Goal: Task Accomplishment & Management: Use online tool/utility

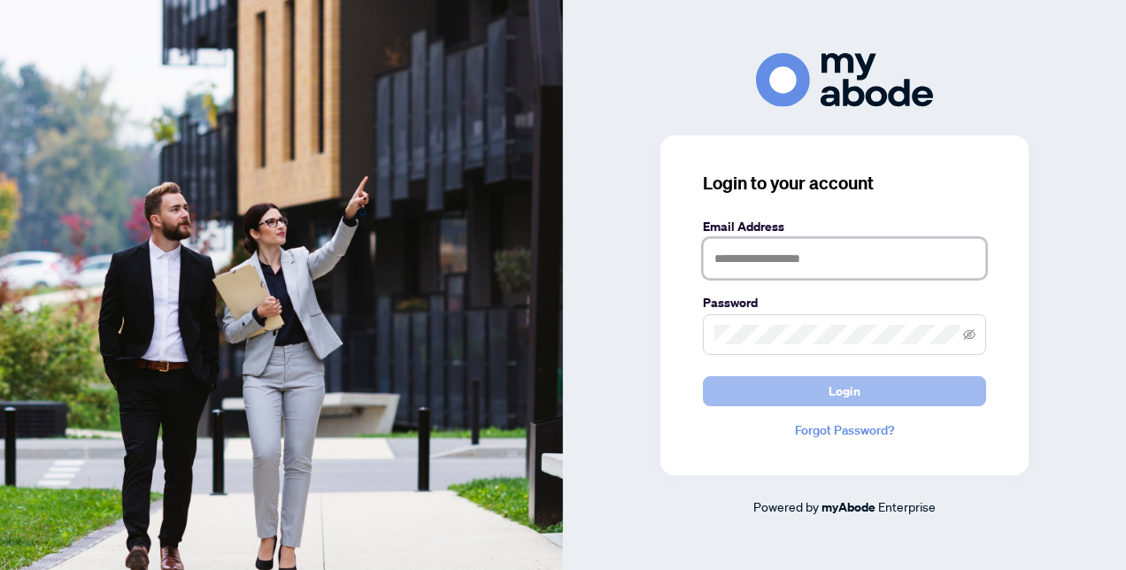
type input "**********"
click at [852, 397] on span "Login" at bounding box center [845, 391] width 32 height 28
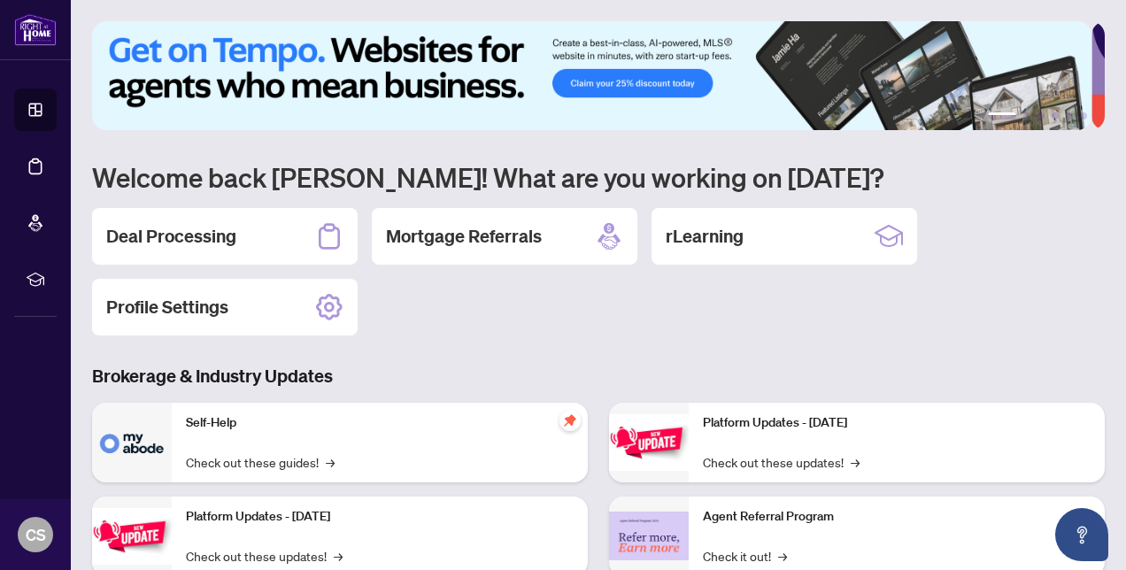
click at [218, 243] on h2 "Deal Processing" at bounding box center [171, 236] width 130 height 25
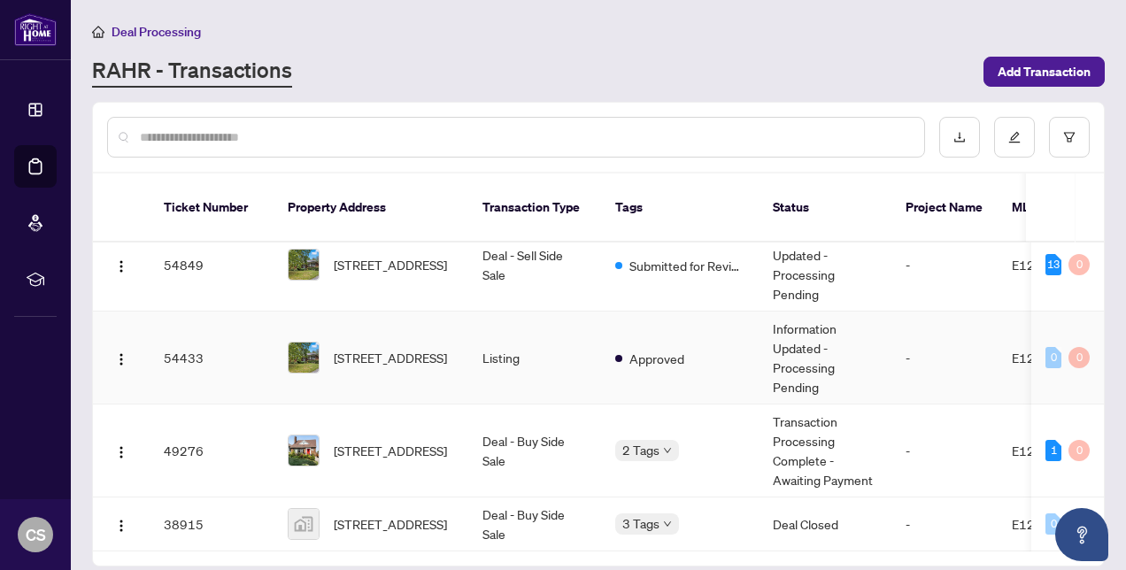
scroll to position [81, 0]
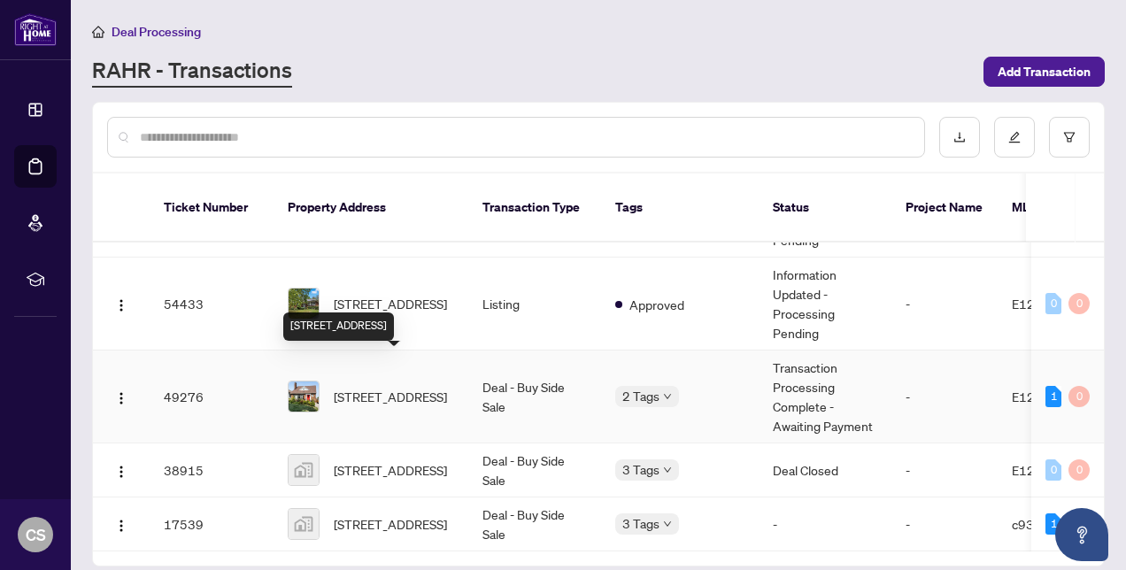
click at [379, 387] on span "[STREET_ADDRESS]" at bounding box center [390, 396] width 113 height 19
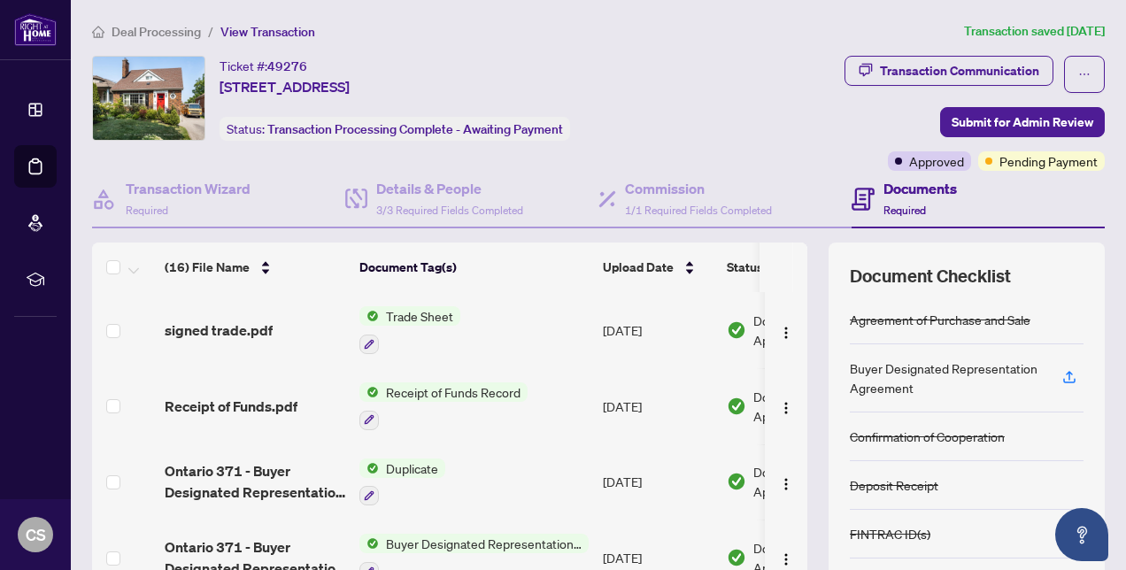
click at [420, 317] on span "Trade Sheet" at bounding box center [419, 315] width 81 height 19
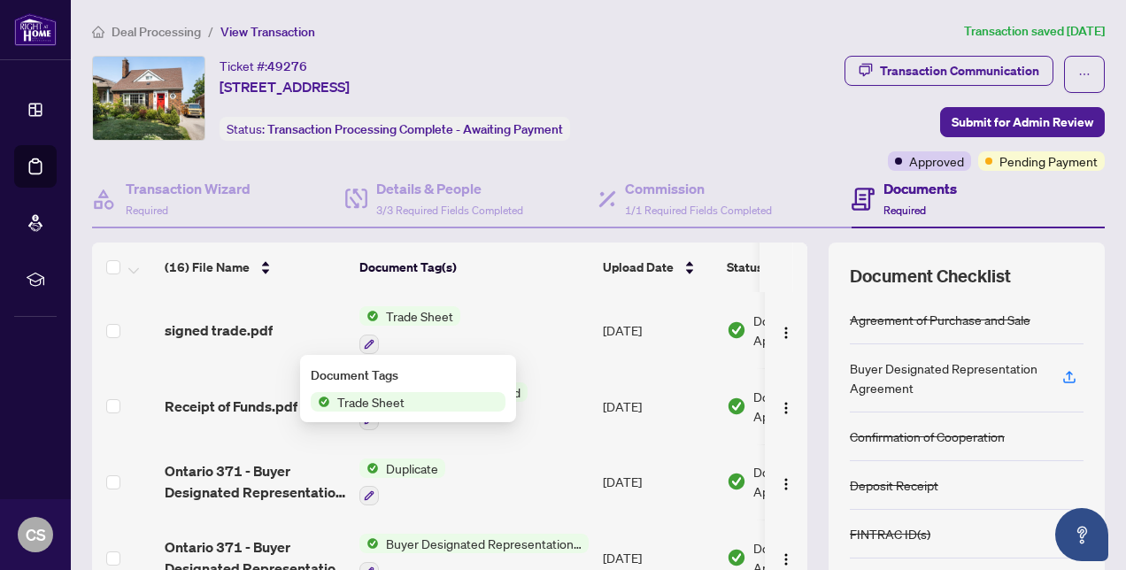
click at [411, 319] on span "Trade Sheet" at bounding box center [419, 315] width 81 height 19
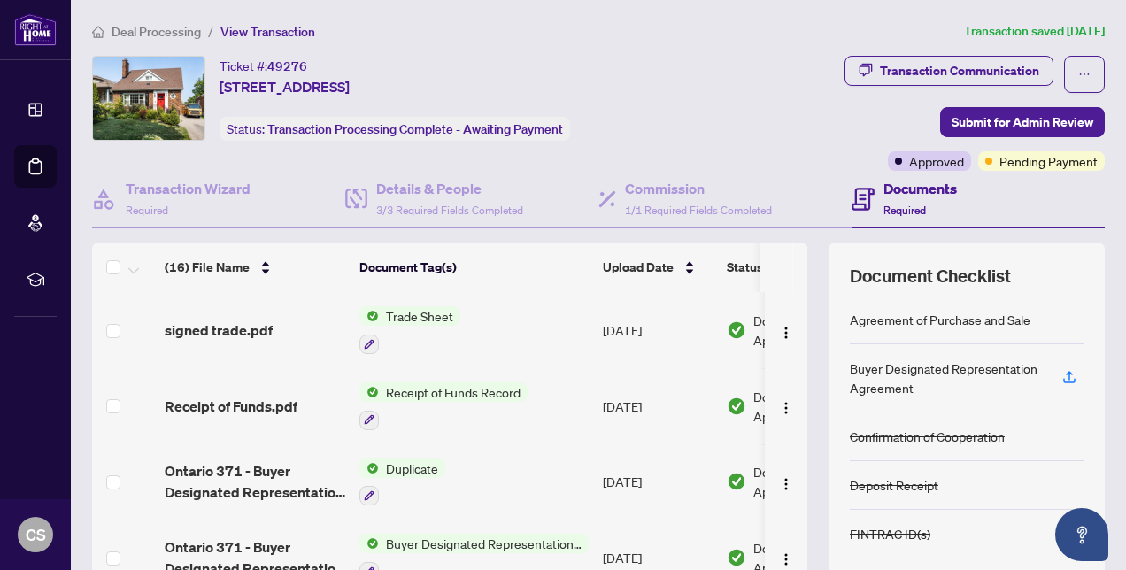
click at [411, 319] on span "Trade Sheet" at bounding box center [419, 315] width 81 height 19
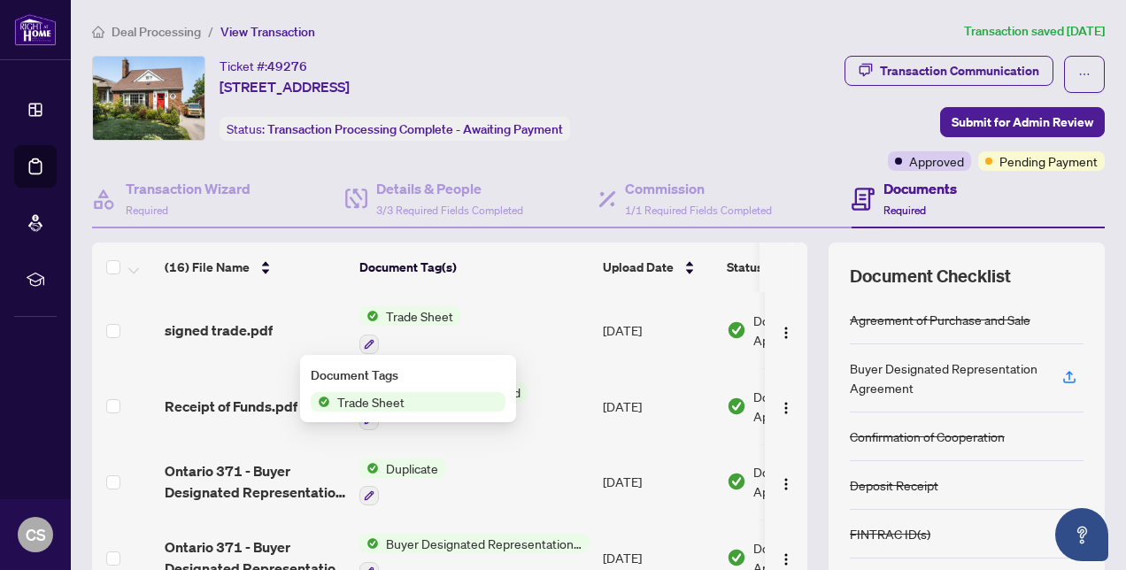
click at [364, 398] on span "Trade Sheet" at bounding box center [370, 401] width 81 height 19
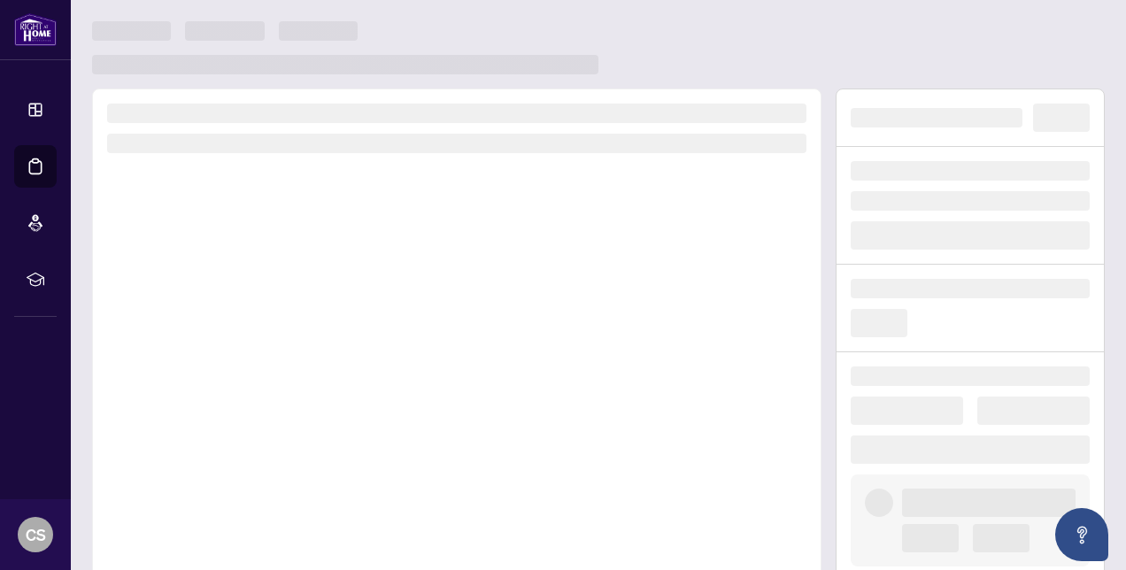
click at [364, 398] on div at bounding box center [456, 335] width 729 height 493
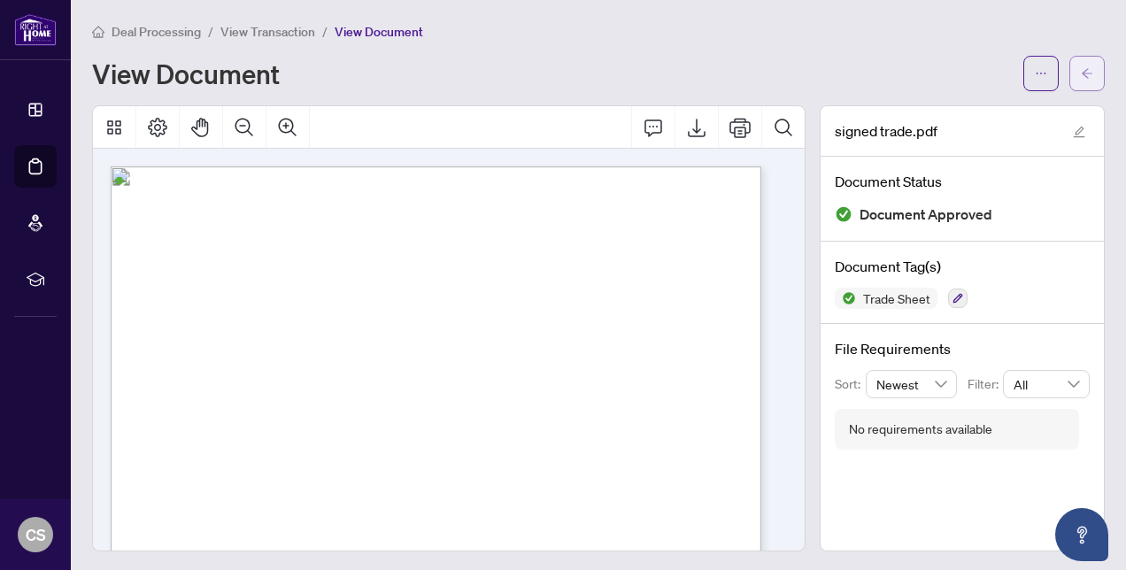
click at [1080, 73] on button "button" at bounding box center [1086, 73] width 35 height 35
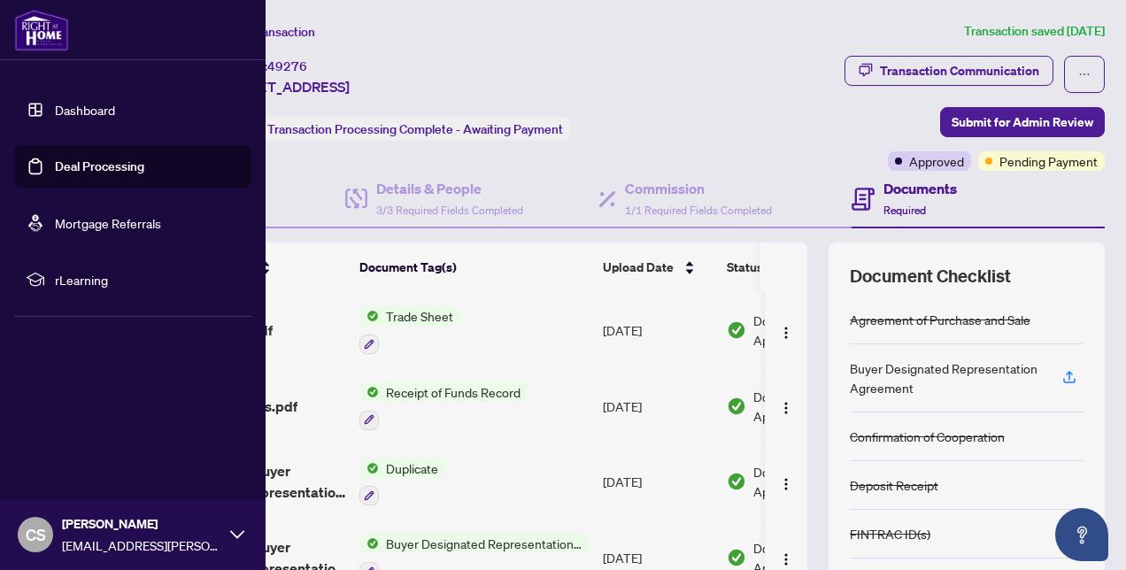
click at [33, 37] on img at bounding box center [41, 30] width 55 height 42
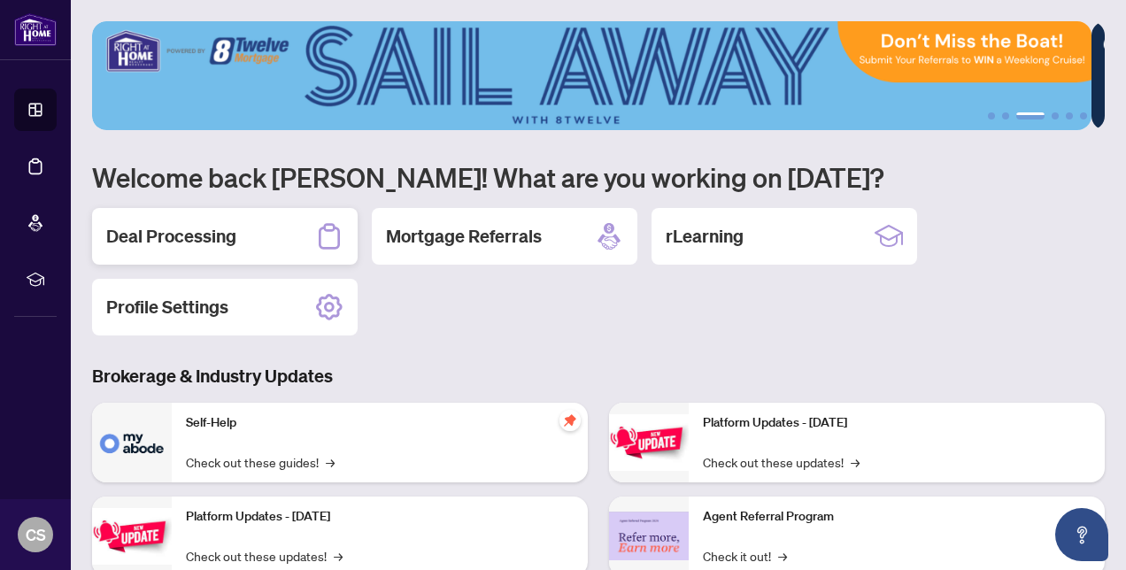
click at [186, 243] on h2 "Deal Processing" at bounding box center [171, 236] width 130 height 25
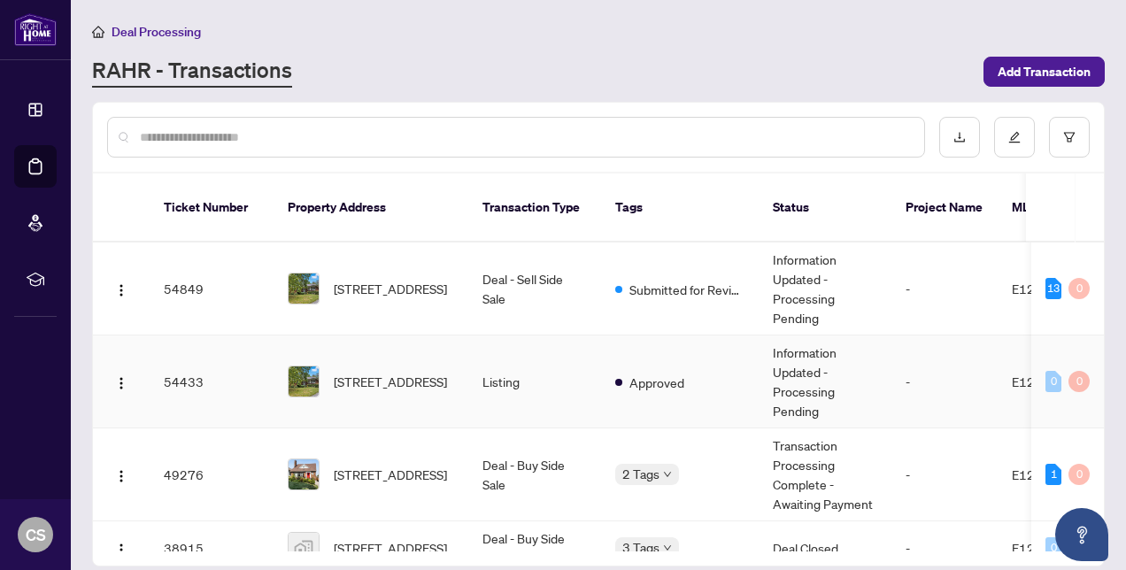
scroll to position [81, 0]
